Goal: Information Seeking & Learning: Learn about a topic

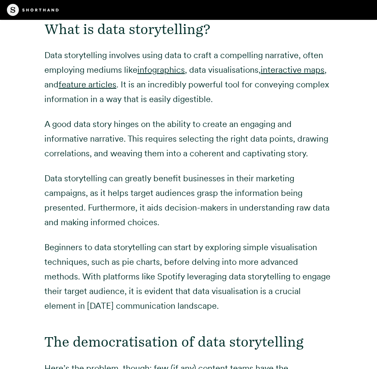
scroll to position [1049, 0]
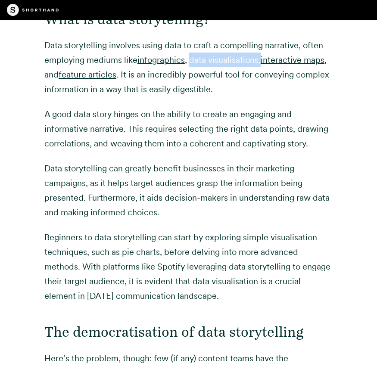
drag, startPoint x: 191, startPoint y: 45, endPoint x: 261, endPoint y: 48, distance: 70.3
click at [261, 48] on p "Data storytelling involves using data to craft a compelling narrative, often em…" at bounding box center [188, 67] width 288 height 59
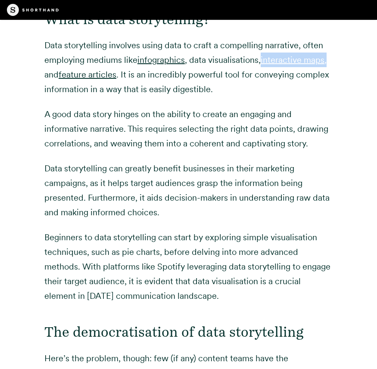
drag, startPoint x: 261, startPoint y: 47, endPoint x: 328, endPoint y: 50, distance: 66.4
click at [328, 50] on p "Data storytelling involves using data to craft a compelling narrative, often em…" at bounding box center [188, 67] width 288 height 59
click at [76, 71] on p "Data storytelling involves using data to craft a compelling narrative, often em…" at bounding box center [188, 67] width 288 height 59
drag, startPoint x: 105, startPoint y: 77, endPoint x: 213, endPoint y: 74, distance: 108.1
click at [213, 74] on p "Data storytelling involves using data to craft a compelling narrative, often em…" at bounding box center [188, 67] width 288 height 59
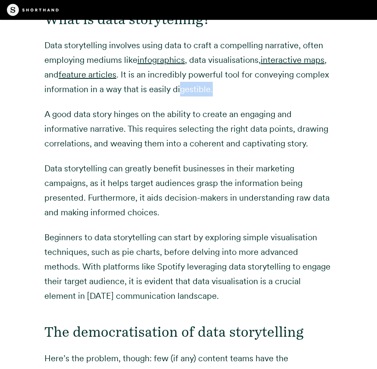
drag, startPoint x: 211, startPoint y: 74, endPoint x: 180, endPoint y: 76, distance: 31.5
click at [180, 76] on p "Data storytelling involves using data to craft a compelling narrative, often em…" at bounding box center [188, 67] width 288 height 59
click at [118, 237] on p "Beginners to data storytelling can start by exploring simple visualisation tech…" at bounding box center [188, 266] width 288 height 73
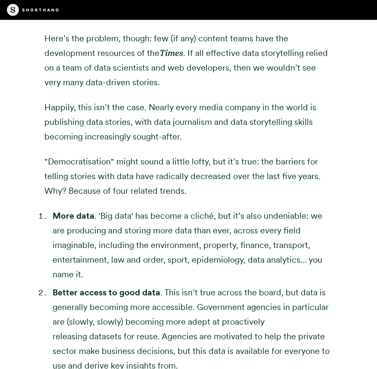
scroll to position [1404, 0]
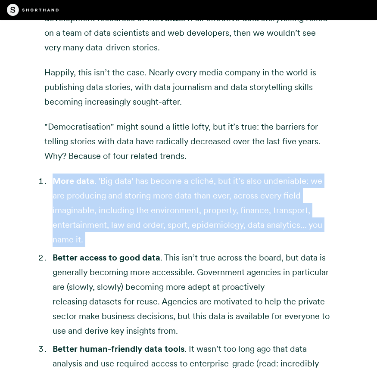
drag, startPoint x: 52, startPoint y: 165, endPoint x: 126, endPoint y: 233, distance: 99.7
click at [126, 233] on ol "More data . 'Big data' has become a cliché, but it’s also undeniable: we are pr…" at bounding box center [188, 347] width 288 height 347
